Goal: Information Seeking & Learning: Learn about a topic

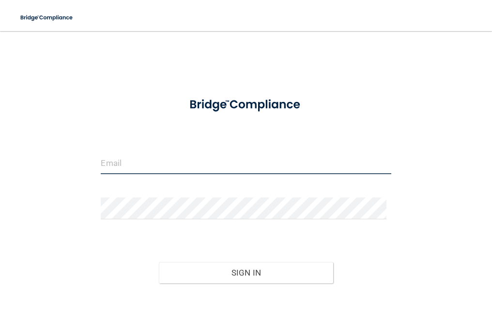
click at [189, 168] on input "email" at bounding box center [246, 163] width 290 height 22
type input "[EMAIL_ADDRESS][DOMAIN_NAME]"
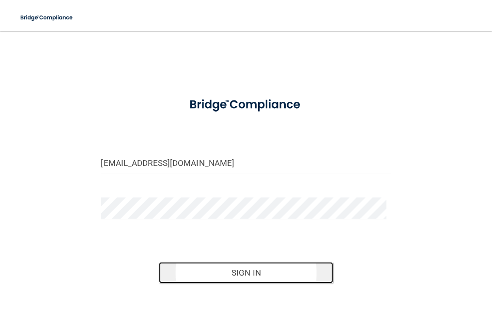
click at [245, 267] on button "Sign In" at bounding box center [246, 272] width 174 height 21
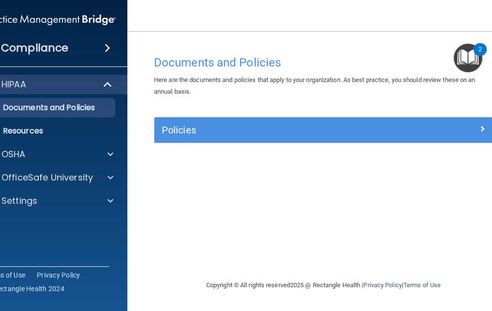
click at [469, 62] on img "Open Resource Center, 2 new notifications" at bounding box center [468, 58] width 29 height 29
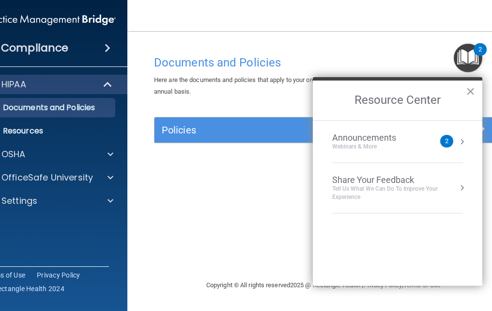
click at [461, 140] on button "Resource Center" at bounding box center [462, 142] width 10 height 10
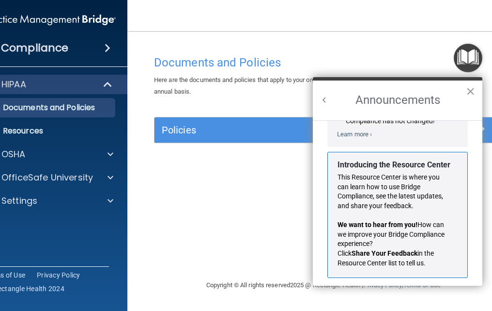
scroll to position [170, 0]
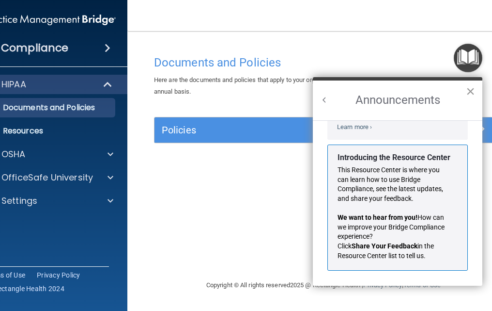
click at [469, 92] on button "×" at bounding box center [470, 91] width 9 height 16
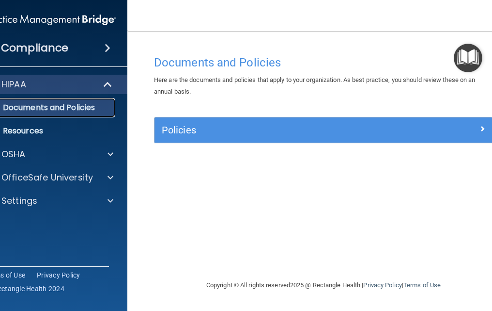
click at [92, 105] on p "Documents and Policies" at bounding box center [45, 108] width 132 height 10
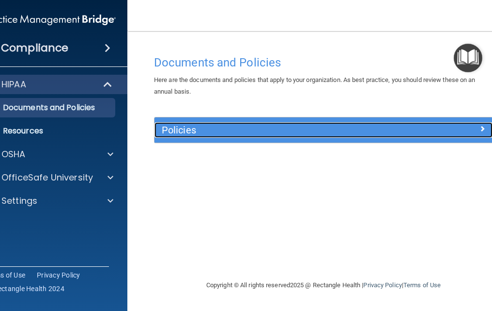
click at [482, 128] on span at bounding box center [483, 129] width 6 height 12
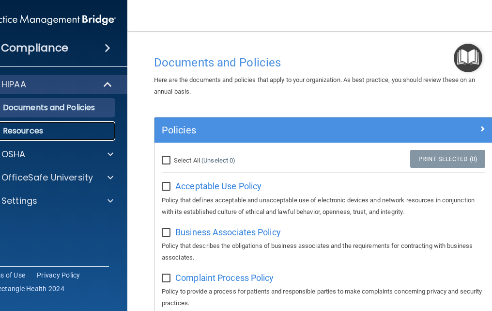
click at [41, 134] on p "Resources" at bounding box center [45, 131] width 132 height 10
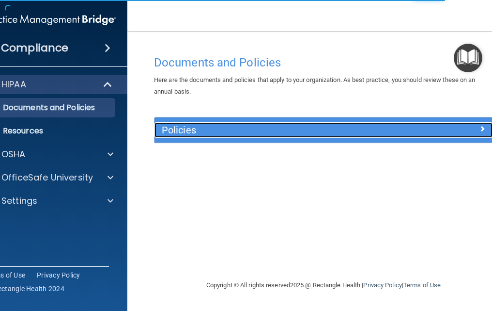
click at [483, 126] on span at bounding box center [483, 129] width 6 height 12
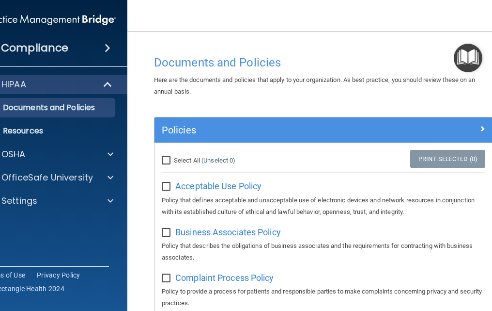
click at [469, 68] on img "Open Resource Center" at bounding box center [468, 58] width 29 height 29
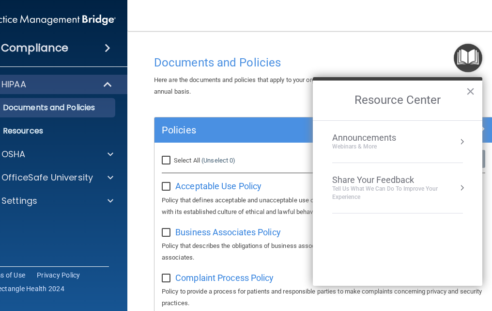
click at [461, 143] on button "Resource Center" at bounding box center [462, 142] width 10 height 10
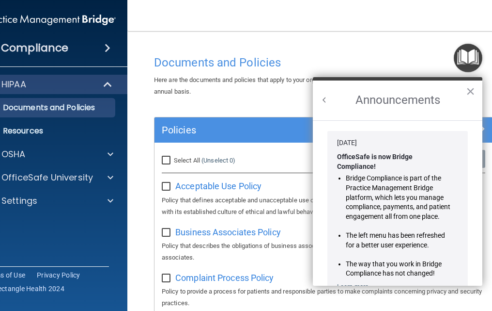
click at [461, 143] on li "Jan 30, 2024 OfficeSafe is now Bridge Compliance! Bridge Compliance is part of …" at bounding box center [398, 214] width 160 height 173
click at [466, 90] on h2 "Announcements" at bounding box center [398, 100] width 170 height 40
click at [472, 91] on button "×" at bounding box center [470, 91] width 9 height 16
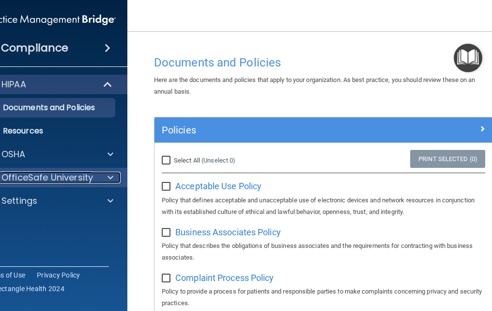
click at [108, 179] on span at bounding box center [111, 177] width 6 height 12
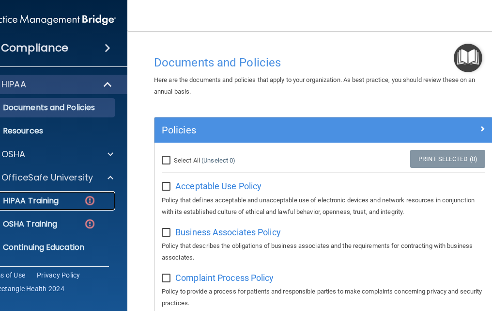
click at [84, 201] on img at bounding box center [90, 200] width 12 height 12
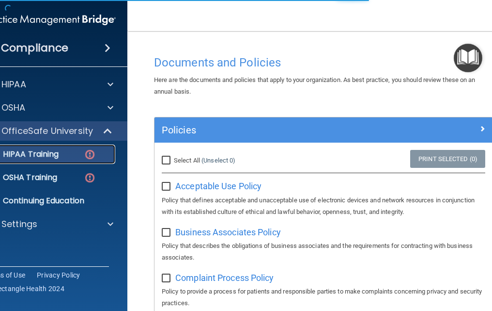
click at [99, 156] on div "HIPAA Training" at bounding box center [45, 154] width 132 height 10
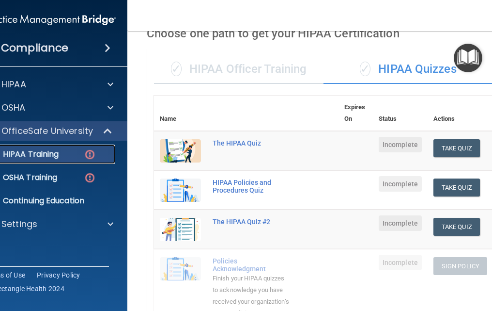
scroll to position [48, 0]
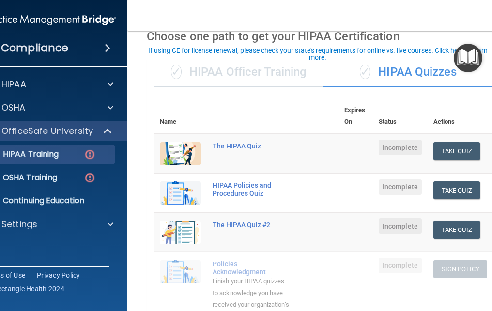
click at [248, 146] on div "The HIPAA Quiz" at bounding box center [252, 146] width 78 height 8
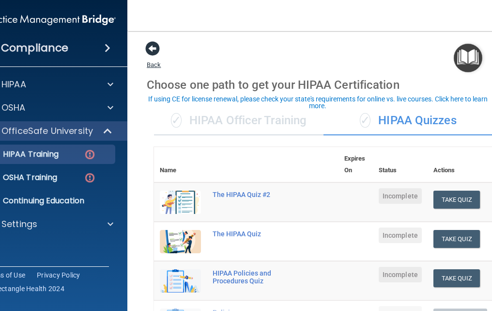
click at [153, 49] on span at bounding box center [152, 48] width 15 height 15
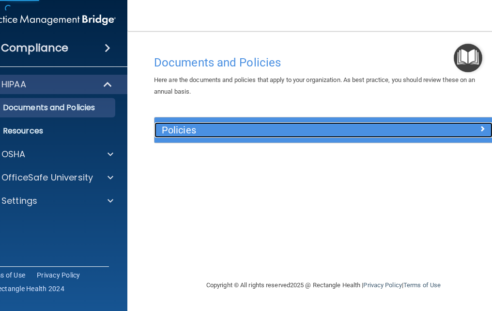
click at [185, 128] on h5 "Policies" at bounding box center [281, 130] width 239 height 11
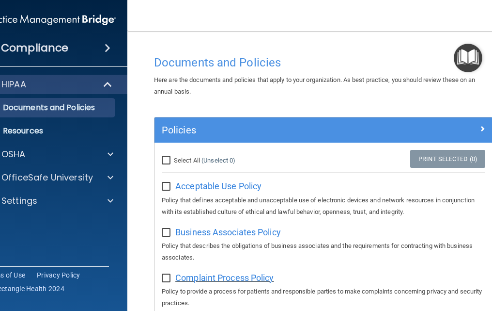
click at [235, 278] on span "Complaint Process Policy" at bounding box center [224, 277] width 98 height 10
click at [179, 186] on span "Acceptable Use Policy" at bounding box center [218, 186] width 86 height 10
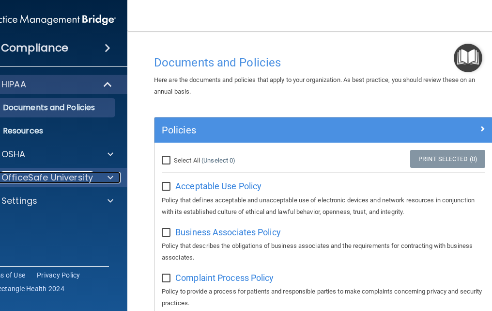
click at [86, 177] on p "OfficeSafe University" at bounding box center [47, 177] width 92 height 12
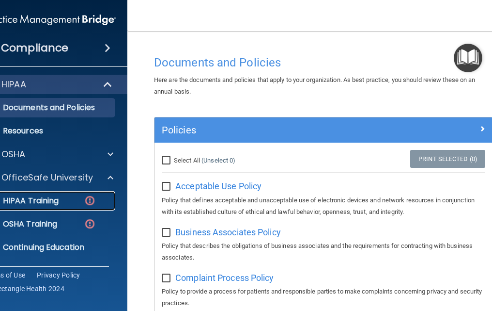
click at [86, 201] on img at bounding box center [90, 200] width 12 height 12
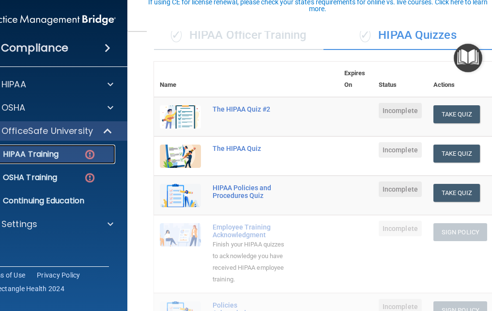
scroll to position [97, 0]
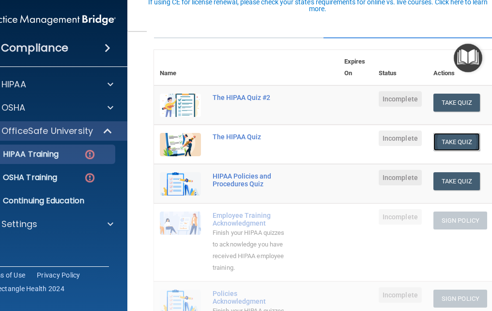
click at [461, 141] on button "Take Quiz" at bounding box center [457, 142] width 47 height 18
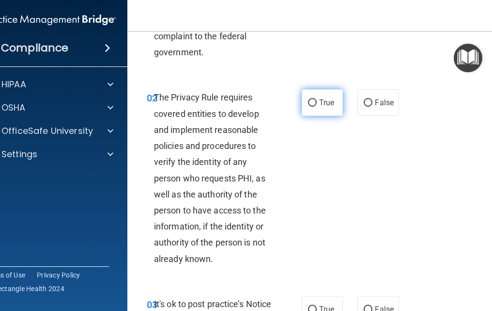
click at [310, 102] on input "True" at bounding box center [312, 102] width 9 height 7
radio input "true"
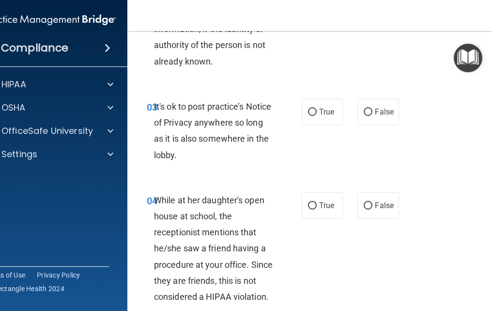
scroll to position [339, 0]
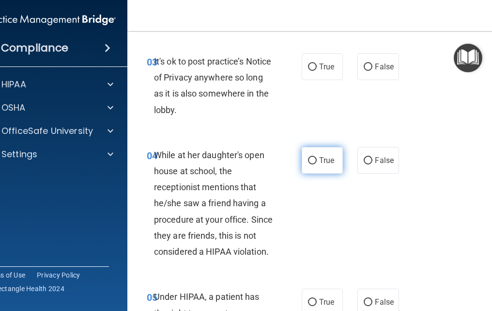
click at [308, 160] on input "True" at bounding box center [312, 160] width 9 height 7
radio input "true"
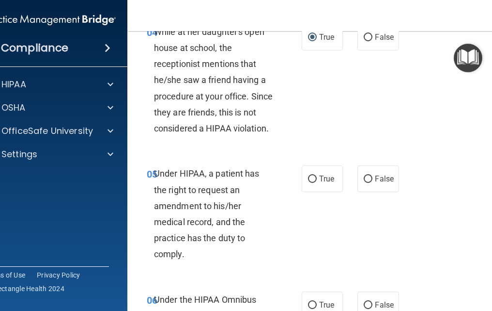
scroll to position [484, 0]
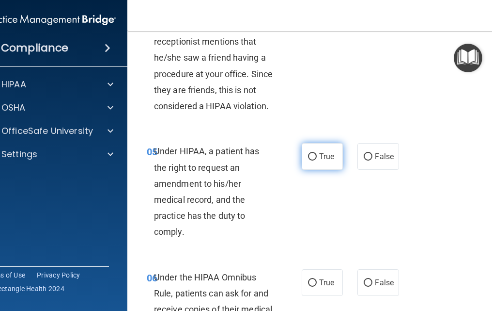
click at [311, 156] on input "True" at bounding box center [312, 156] width 9 height 7
radio input "true"
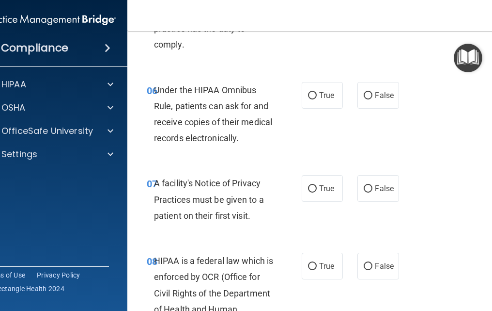
scroll to position [678, 0]
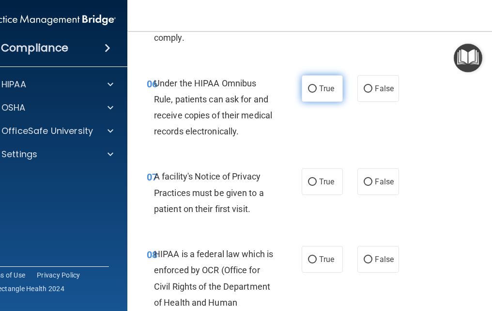
click at [309, 88] on input "True" at bounding box center [312, 88] width 9 height 7
radio input "true"
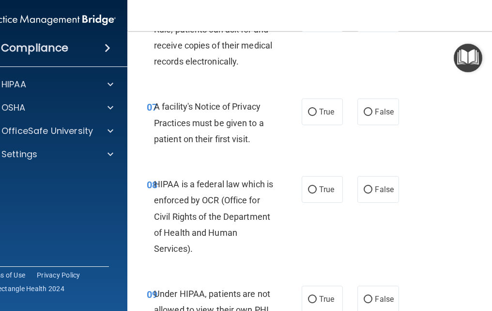
scroll to position [775, 0]
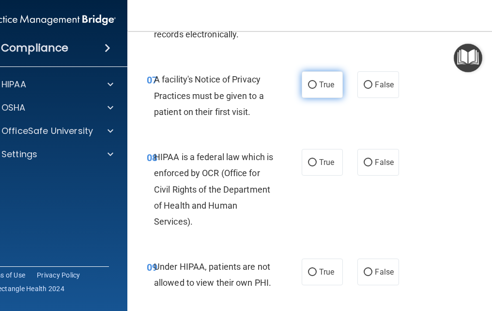
click at [312, 85] on input "True" at bounding box center [312, 84] width 9 height 7
radio input "true"
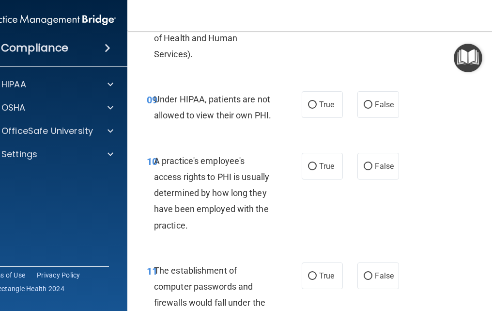
scroll to position [969, 0]
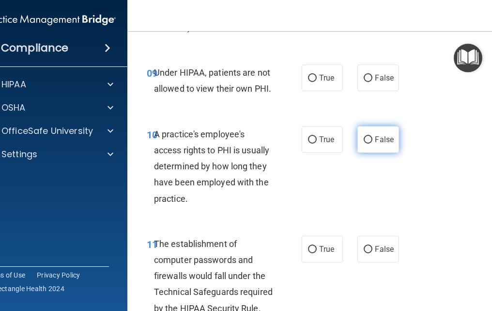
click at [364, 140] on input "False" at bounding box center [368, 139] width 9 height 7
radio input "true"
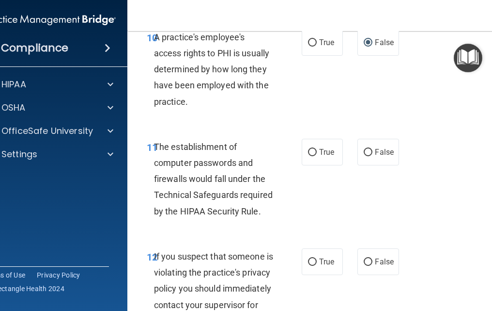
scroll to position [1114, 0]
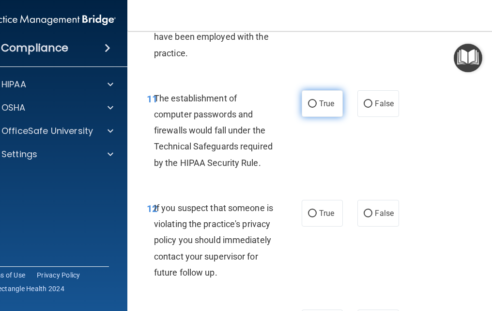
click at [308, 103] on input "True" at bounding box center [312, 103] width 9 height 7
radio input "true"
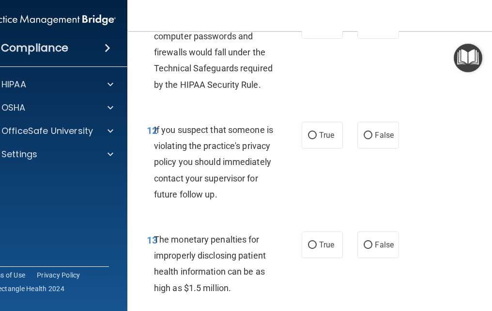
scroll to position [1211, 0]
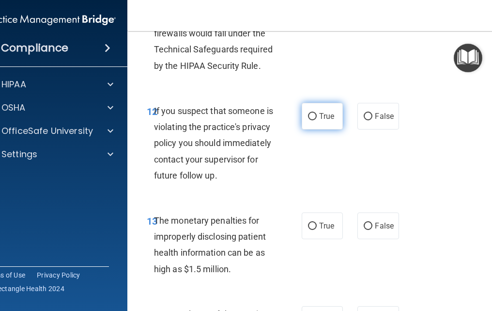
click at [308, 116] on input "True" at bounding box center [312, 116] width 9 height 7
radio input "true"
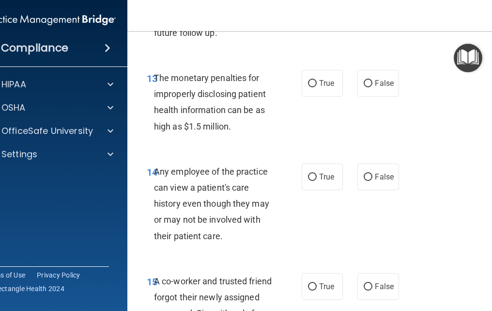
scroll to position [1356, 0]
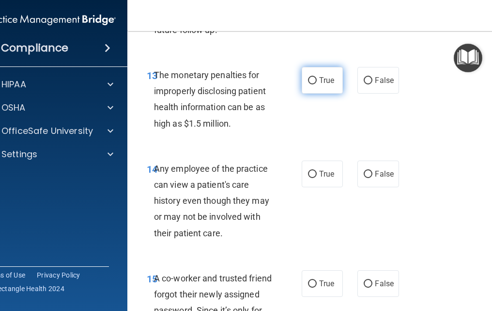
click at [309, 84] on input "True" at bounding box center [312, 80] width 9 height 7
radio input "true"
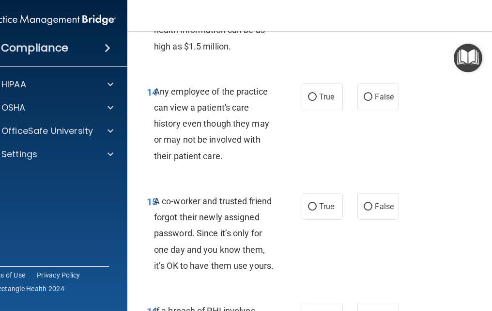
scroll to position [1453, 0]
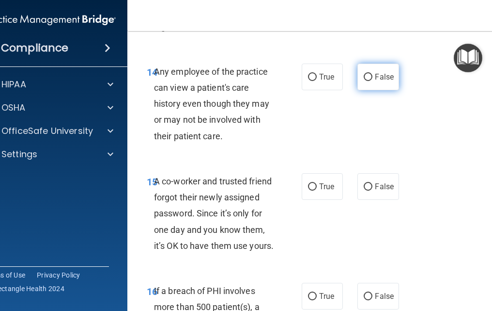
click at [367, 81] on input "False" at bounding box center [368, 77] width 9 height 7
radio input "true"
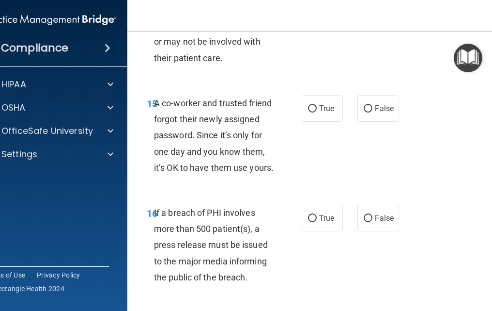
scroll to position [1599, 0]
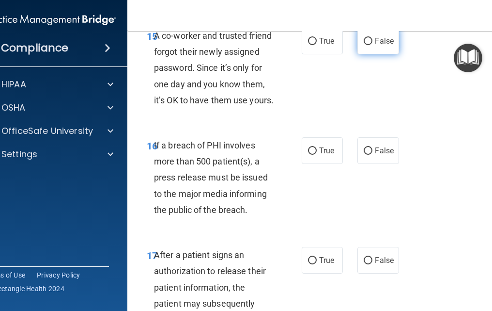
click at [366, 45] on input "False" at bounding box center [368, 41] width 9 height 7
radio input "true"
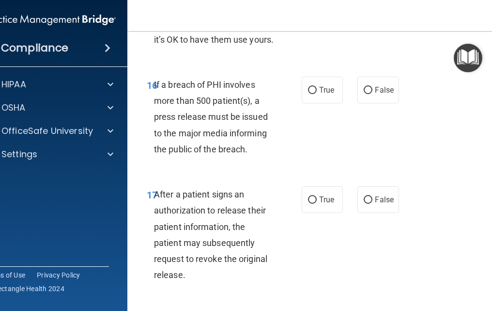
scroll to position [1647, 0]
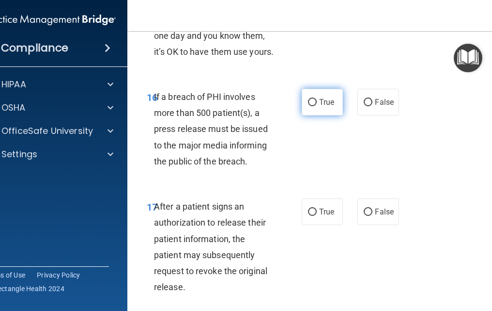
click at [310, 106] on input "True" at bounding box center [312, 102] width 9 height 7
radio input "true"
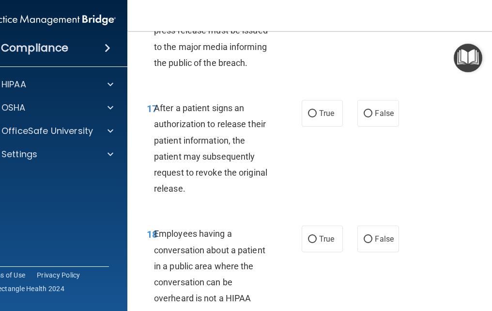
scroll to position [1792, 0]
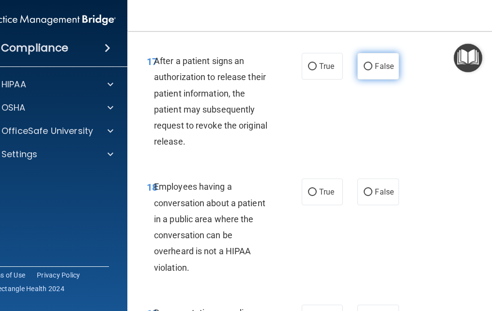
click at [364, 70] on input "False" at bounding box center [368, 66] width 9 height 7
radio input "true"
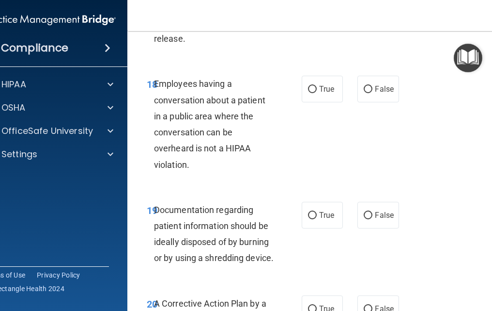
scroll to position [1938, 0]
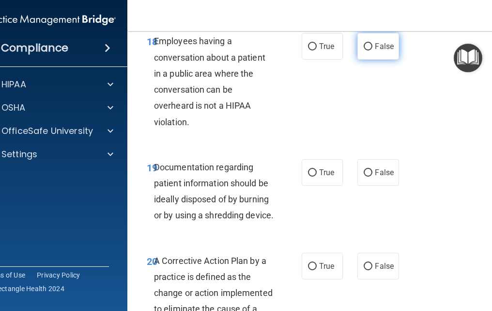
click at [364, 50] on input "False" at bounding box center [368, 46] width 9 height 7
radio input "true"
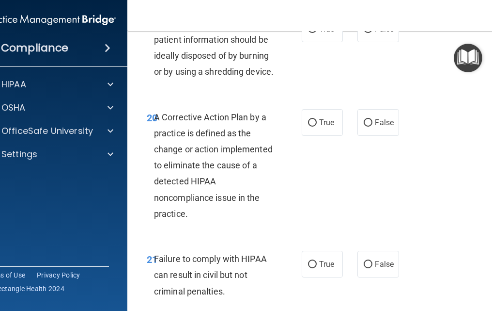
scroll to position [2083, 0]
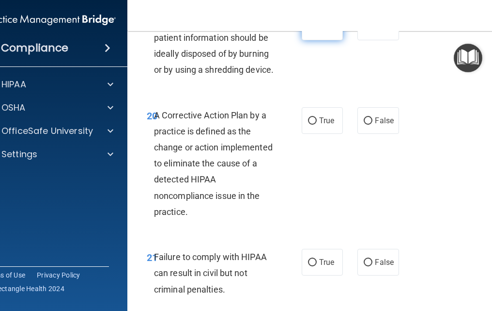
click at [309, 31] on input "True" at bounding box center [312, 27] width 9 height 7
radio input "true"
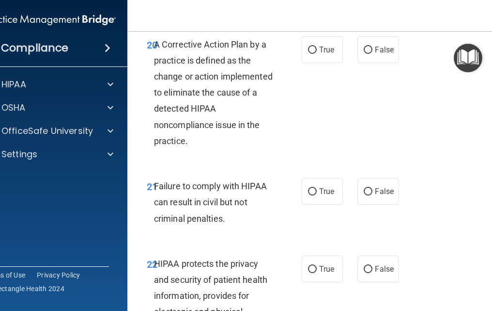
scroll to position [2180, 0]
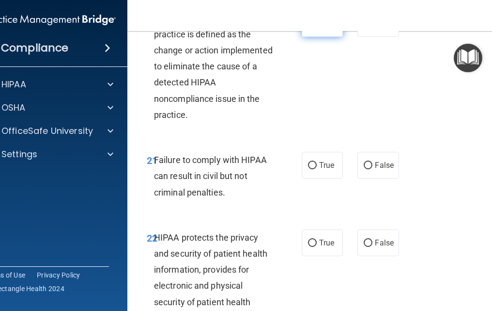
click at [311, 28] on input "True" at bounding box center [312, 23] width 9 height 7
radio input "true"
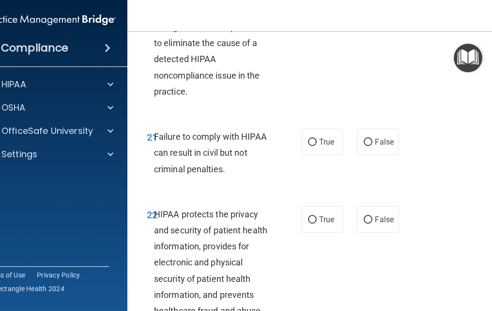
scroll to position [2277, 0]
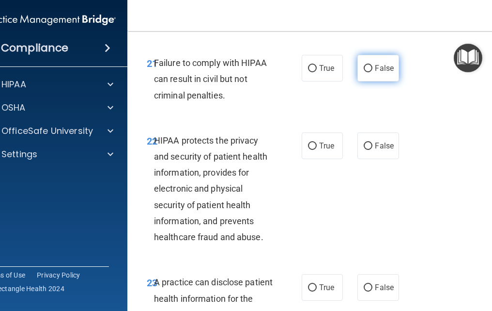
click at [365, 72] on input "False" at bounding box center [368, 68] width 9 height 7
radio input "true"
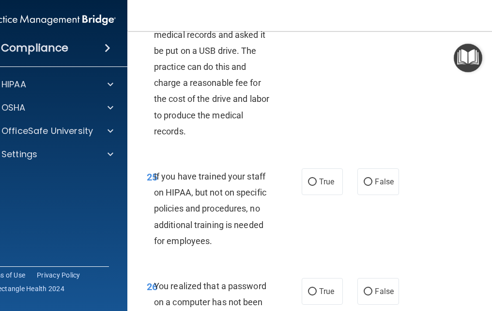
scroll to position [2713, 0]
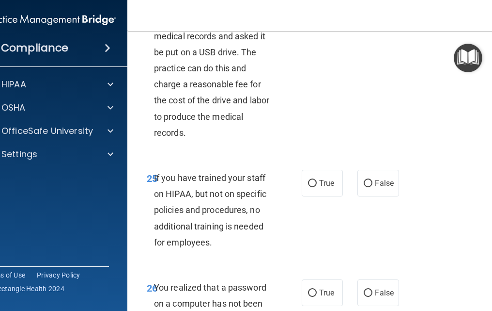
click at [364, 13] on input "False" at bounding box center [368, 9] width 9 height 7
radio input "true"
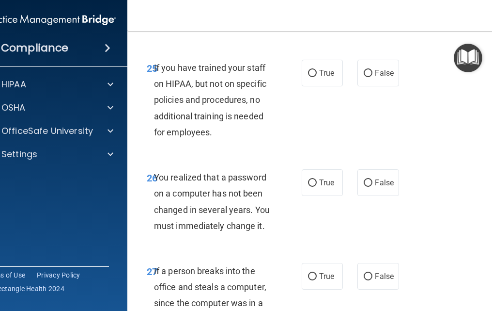
scroll to position [2858, 0]
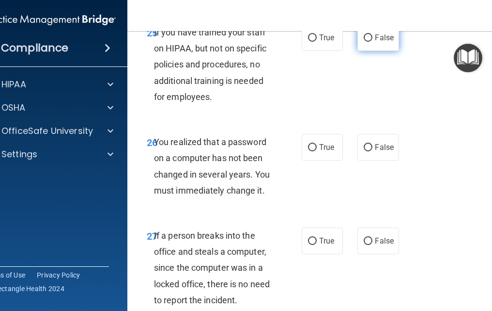
click at [364, 42] on input "False" at bounding box center [368, 37] width 9 height 7
radio input "true"
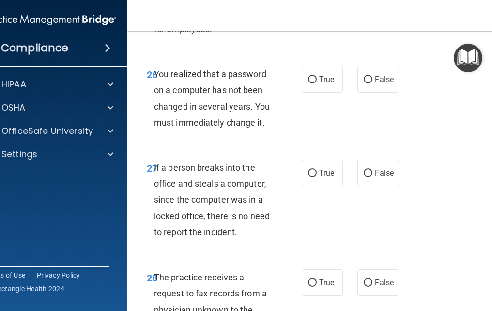
scroll to position [2955, 0]
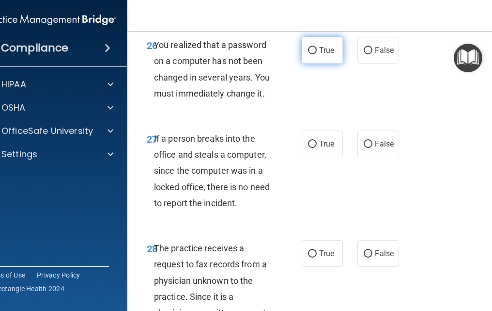
click at [310, 54] on input "True" at bounding box center [312, 50] width 9 height 7
radio input "true"
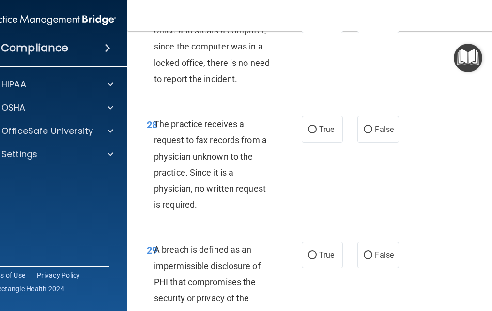
scroll to position [3100, 0]
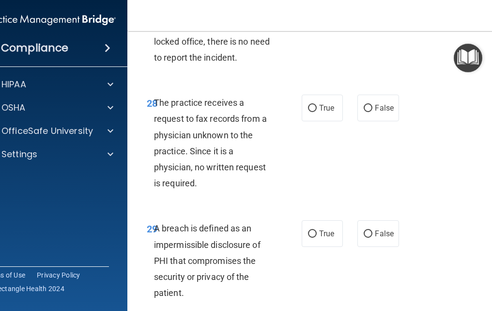
radio input "true"
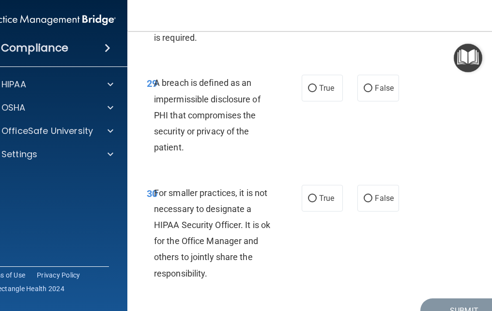
scroll to position [3197, 0]
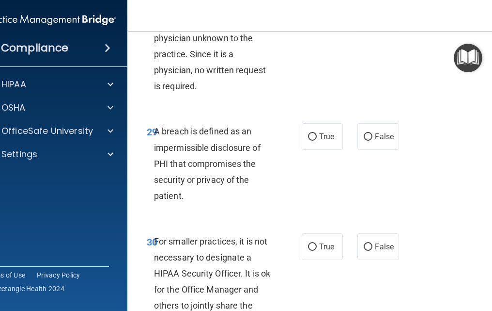
click at [364, 15] on input "False" at bounding box center [368, 11] width 9 height 7
radio input "true"
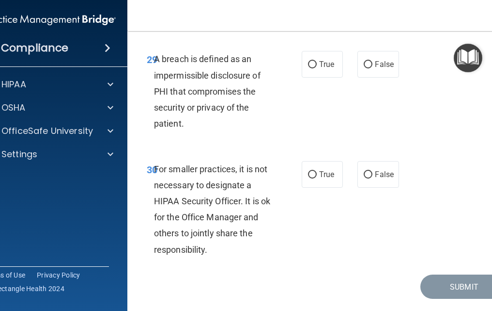
scroll to position [3294, 0]
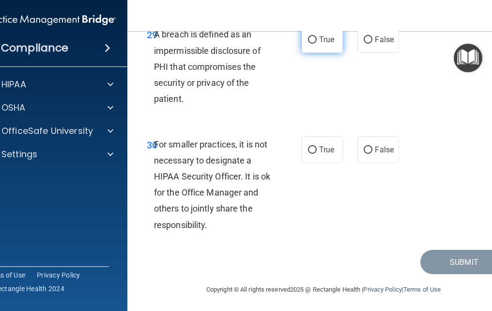
click at [310, 44] on input "True" at bounding box center [312, 39] width 9 height 7
radio input "true"
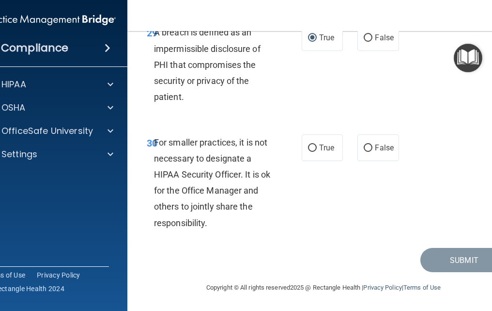
scroll to position [3361, 0]
click at [309, 147] on input "True" at bounding box center [312, 147] width 9 height 7
radio input "true"
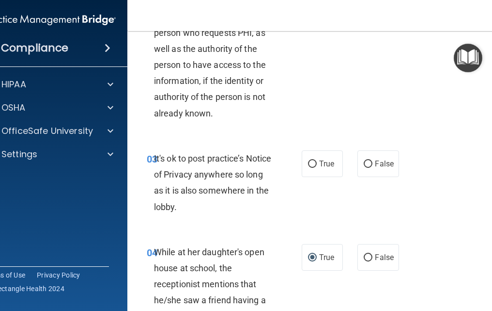
scroll to position [291, 0]
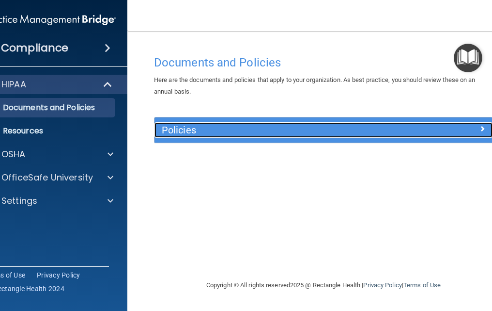
click at [486, 127] on div at bounding box center [450, 128] width 85 height 12
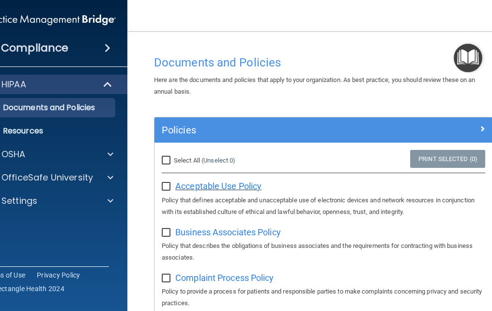
click at [211, 187] on span "Acceptable Use Policy" at bounding box center [218, 186] width 86 height 10
click at [223, 234] on span "Business Associates Policy" at bounding box center [228, 232] width 106 height 10
click at [203, 280] on span "Complaint Process Policy" at bounding box center [224, 277] width 98 height 10
click at [89, 109] on p "Documents and Policies" at bounding box center [45, 108] width 132 height 10
click at [105, 83] on span at bounding box center [109, 84] width 8 height 12
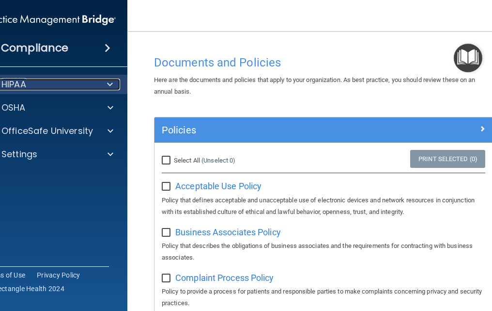
click at [107, 83] on span at bounding box center [110, 84] width 6 height 12
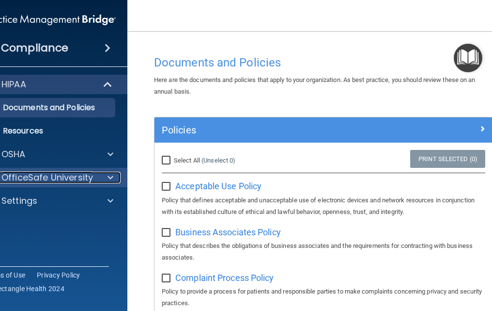
click at [64, 174] on p "OfficeSafe University" at bounding box center [47, 177] width 92 height 12
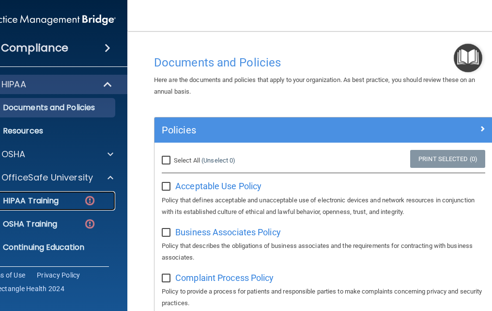
click at [61, 198] on div "HIPAA Training" at bounding box center [45, 201] width 132 height 10
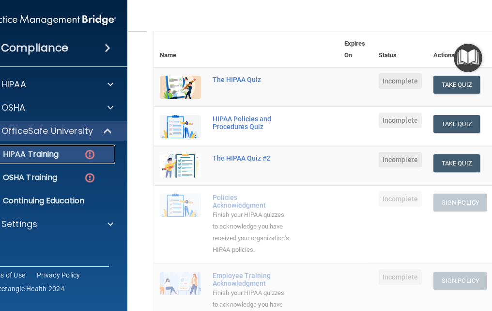
scroll to position [145, 0]
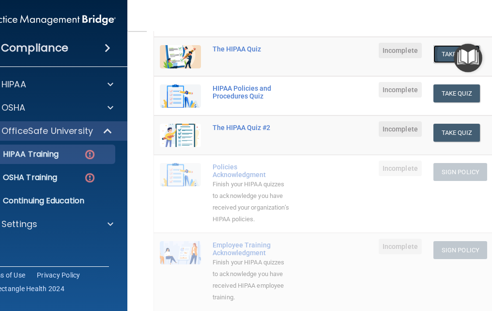
click at [439, 56] on button "Take Quiz" at bounding box center [457, 54] width 47 height 18
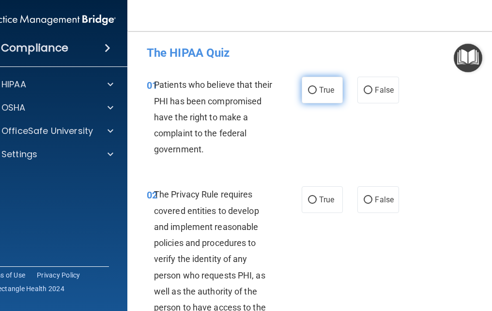
click at [308, 88] on input "True" at bounding box center [312, 90] width 9 height 7
radio input "true"
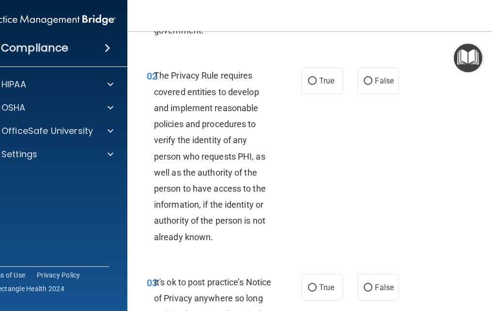
scroll to position [145, 0]
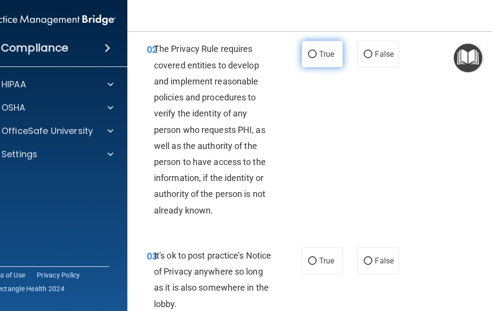
click at [308, 52] on input "True" at bounding box center [312, 54] width 9 height 7
radio input "true"
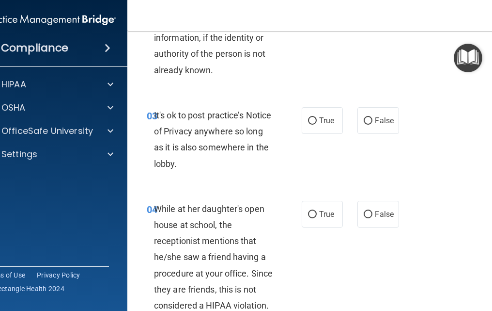
scroll to position [291, 0]
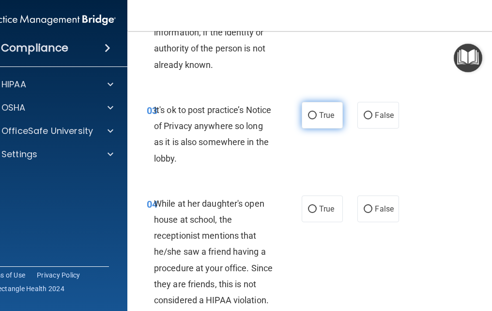
click at [311, 116] on input "True" at bounding box center [312, 115] width 9 height 7
radio input "true"
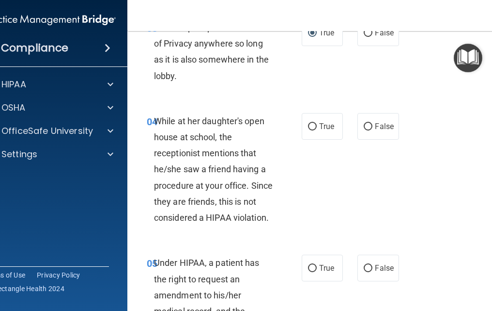
scroll to position [388, 0]
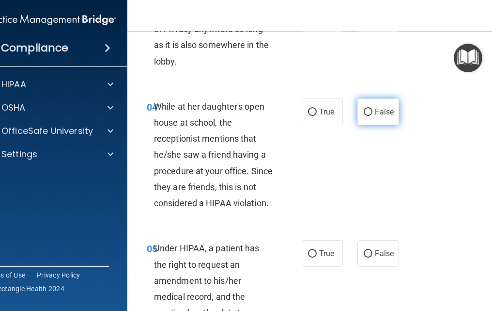
click at [364, 111] on input "False" at bounding box center [368, 112] width 9 height 7
radio input "true"
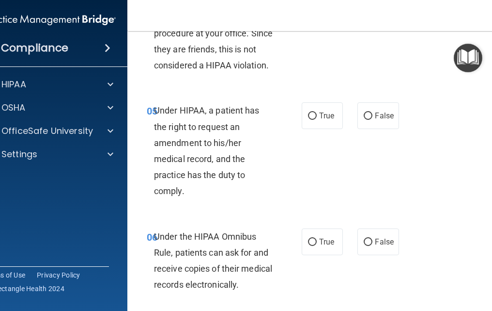
scroll to position [533, 0]
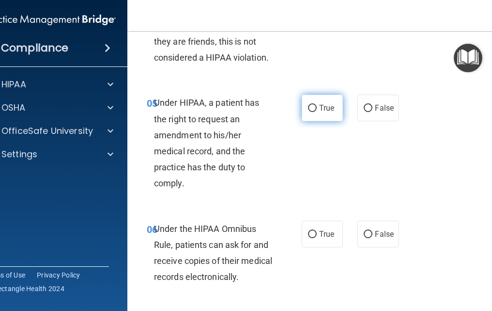
click at [312, 107] on input "True" at bounding box center [312, 108] width 9 height 7
radio input "true"
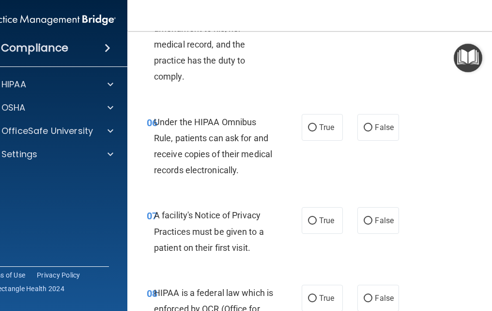
scroll to position [678, 0]
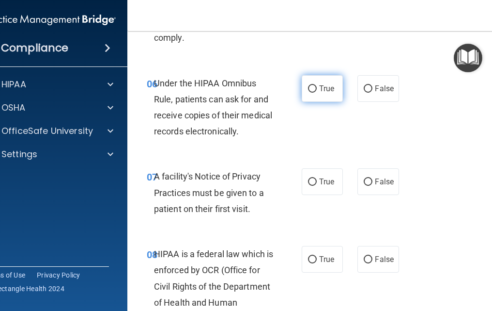
click at [312, 88] on input "True" at bounding box center [312, 88] width 9 height 7
radio input "true"
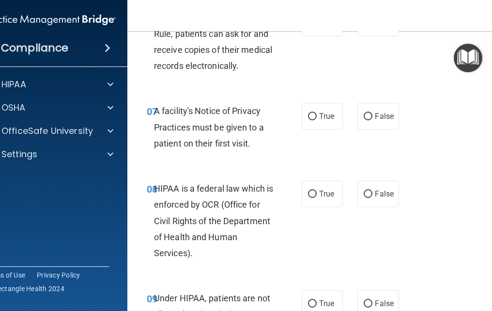
scroll to position [775, 0]
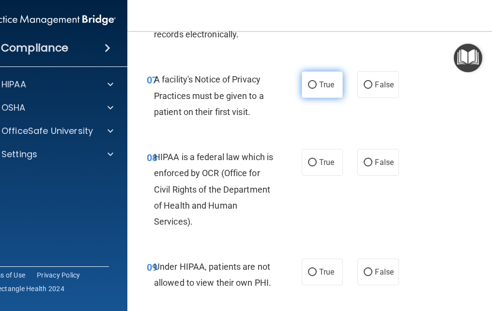
click at [308, 84] on input "True" at bounding box center [312, 84] width 9 height 7
radio input "true"
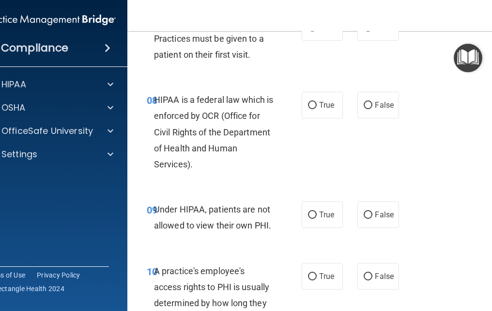
scroll to position [872, 0]
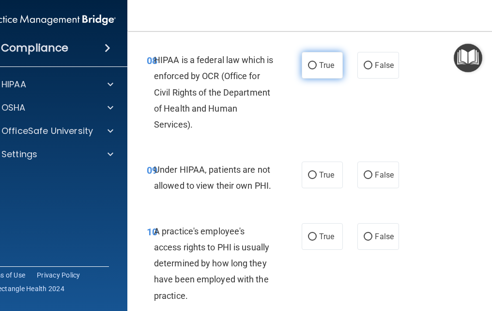
click at [311, 67] on input "True" at bounding box center [312, 65] width 9 height 7
radio input "true"
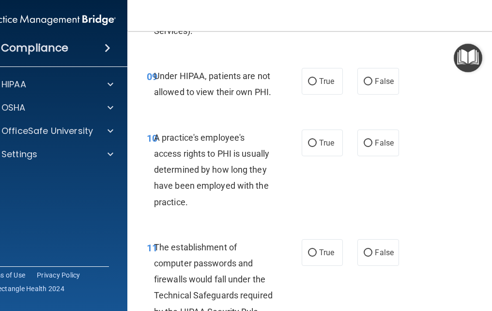
scroll to position [969, 0]
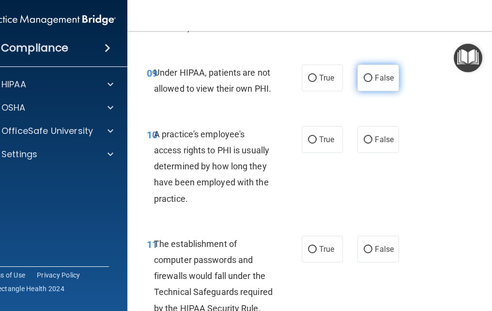
click at [364, 79] on input "False" at bounding box center [368, 78] width 9 height 7
radio input "true"
